Goal: Task Accomplishment & Management: Manage account settings

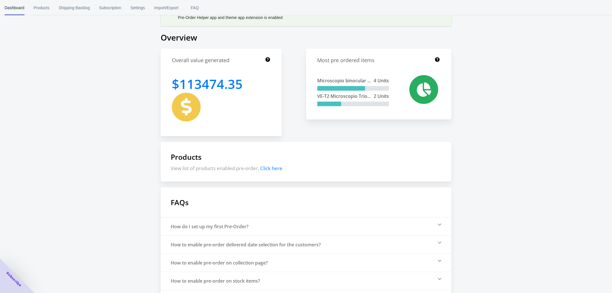
scroll to position [36, 0]
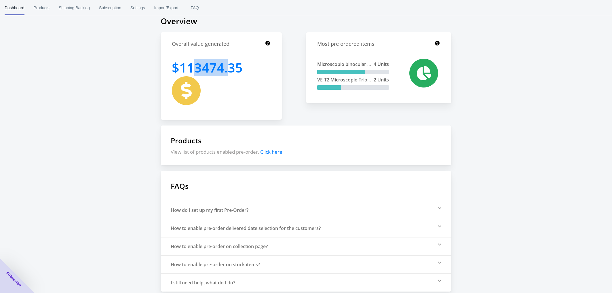
drag, startPoint x: 197, startPoint y: 68, endPoint x: 226, endPoint y: 68, distance: 28.8
click at [226, 68] on h1 "$ 113474.35" at bounding box center [207, 68] width 71 height 18
click at [206, 80] on div "$ 113474.35" at bounding box center [221, 83] width 99 height 48
drag, startPoint x: 204, startPoint y: 69, endPoint x: 241, endPoint y: 69, distance: 37.4
click at [241, 69] on h1 "$ 113474.35" at bounding box center [207, 68] width 71 height 18
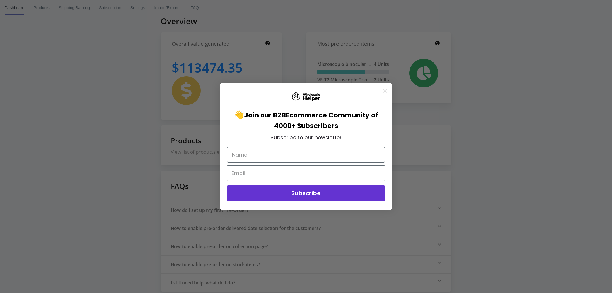
click at [385, 88] on circle "Close dialog" at bounding box center [384, 90] width 9 height 9
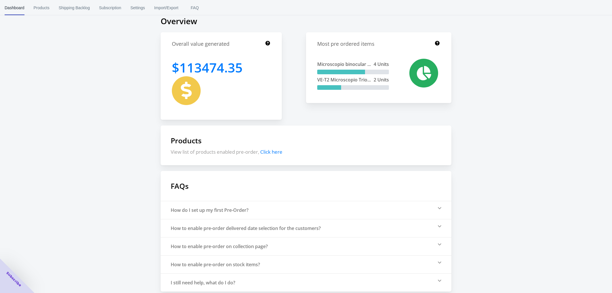
click at [547, 75] on div "Pre-Order Helper status Pre-Order Helper app and theme app extension is enabled…" at bounding box center [306, 127] width 612 height 327
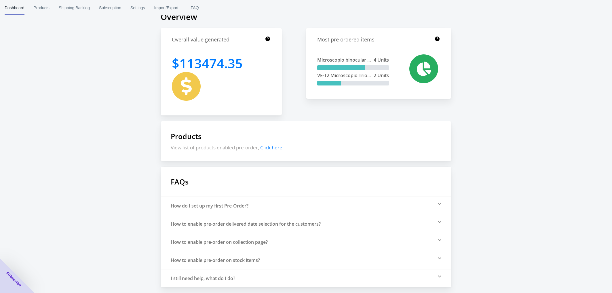
scroll to position [42, 0]
click at [52, 8] on button "Products" at bounding box center [41, 7] width 25 height 15
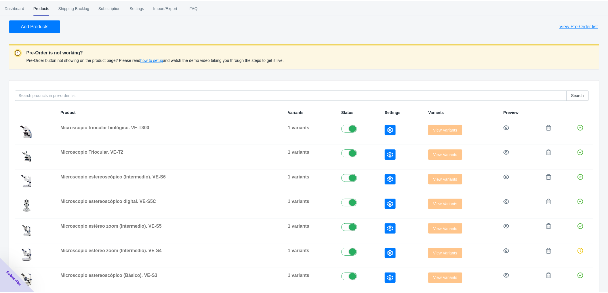
scroll to position [72, 0]
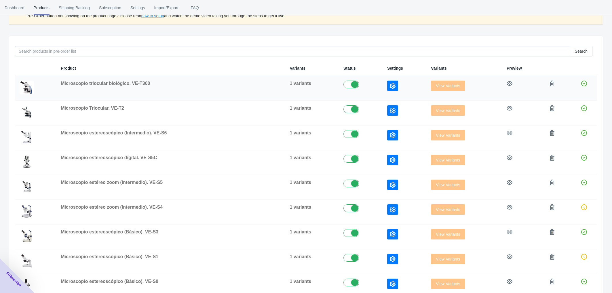
click at [436, 101] on td "View Variants" at bounding box center [464, 88] width 76 height 25
click at [436, 91] on div "View Variants" at bounding box center [464, 86] width 66 height 10
click at [390, 89] on icon "button" at bounding box center [393, 86] width 6 height 6
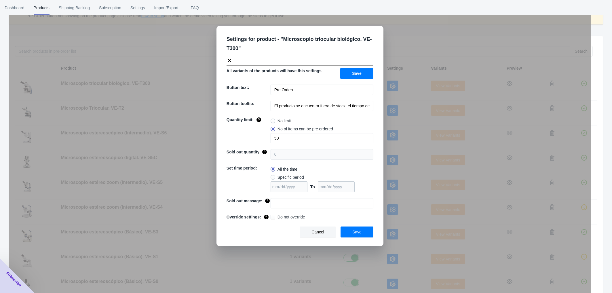
click at [328, 237] on button "Cancel" at bounding box center [318, 231] width 36 height 11
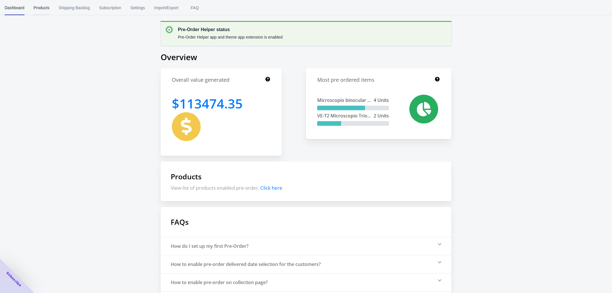
click at [49, 5] on span "Products" at bounding box center [42, 7] width 16 height 15
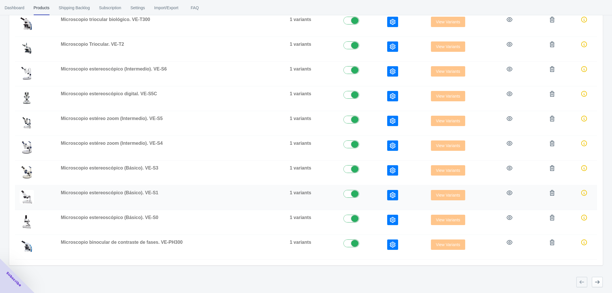
scroll to position [153, 0]
click at [599, 283] on icon "button" at bounding box center [597, 282] width 6 height 6
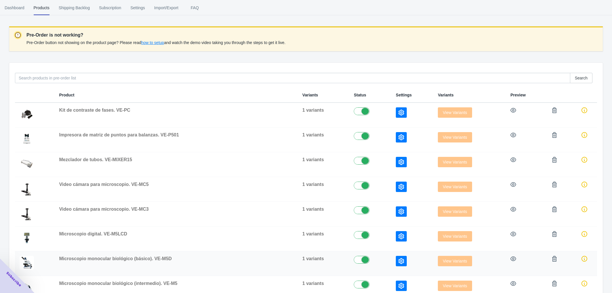
scroll to position [45, 0]
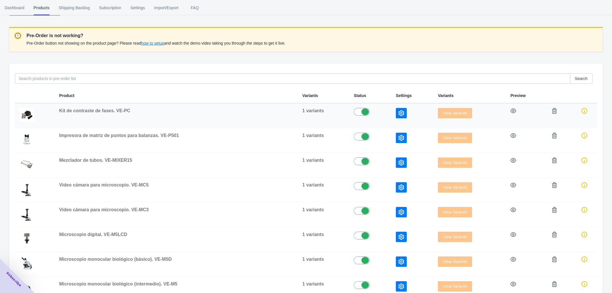
click at [354, 115] on label at bounding box center [370, 111] width 33 height 7
checkbox input "true"
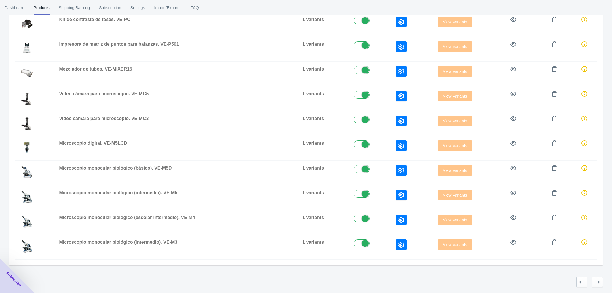
scroll to position [153, 0]
click at [601, 283] on button "button" at bounding box center [597, 282] width 11 height 10
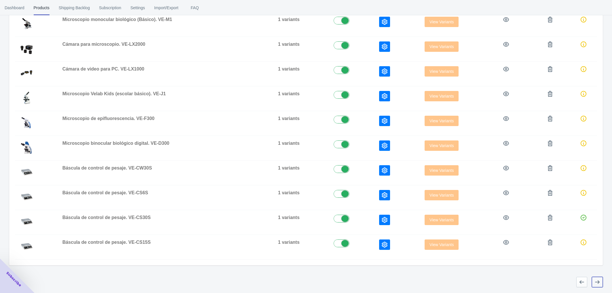
click at [596, 281] on icon "button" at bounding box center [597, 282] width 6 height 6
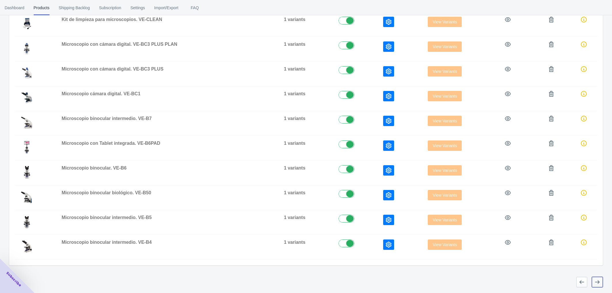
click at [596, 281] on icon "button" at bounding box center [597, 282] width 6 height 6
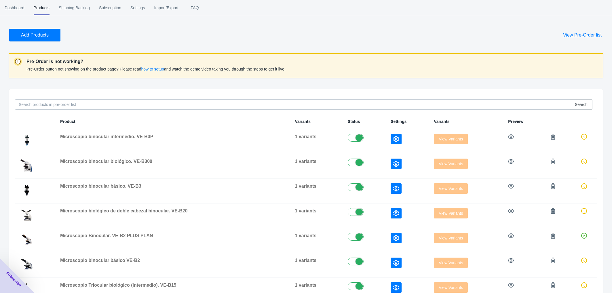
scroll to position [9, 0]
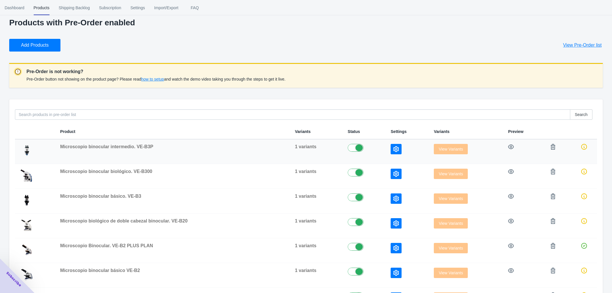
click at [393, 152] on icon "button" at bounding box center [396, 149] width 6 height 6
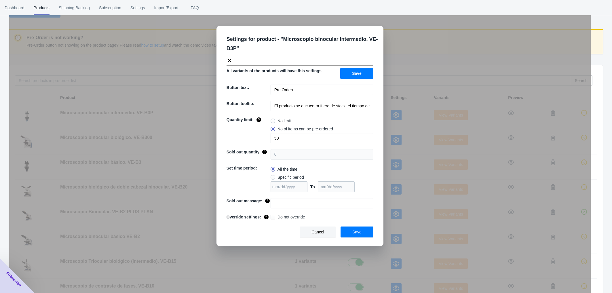
scroll to position [153, 0]
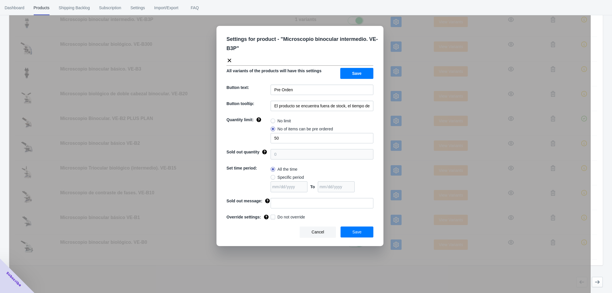
click at [466, 13] on ul "Dashboard Products Shipping Backlog Subscription Settings Import/Export FAQ" at bounding box center [306, 7] width 612 height 15
click at [323, 237] on button "Cancel" at bounding box center [318, 231] width 36 height 11
